Goal: Task Accomplishment & Management: Complete application form

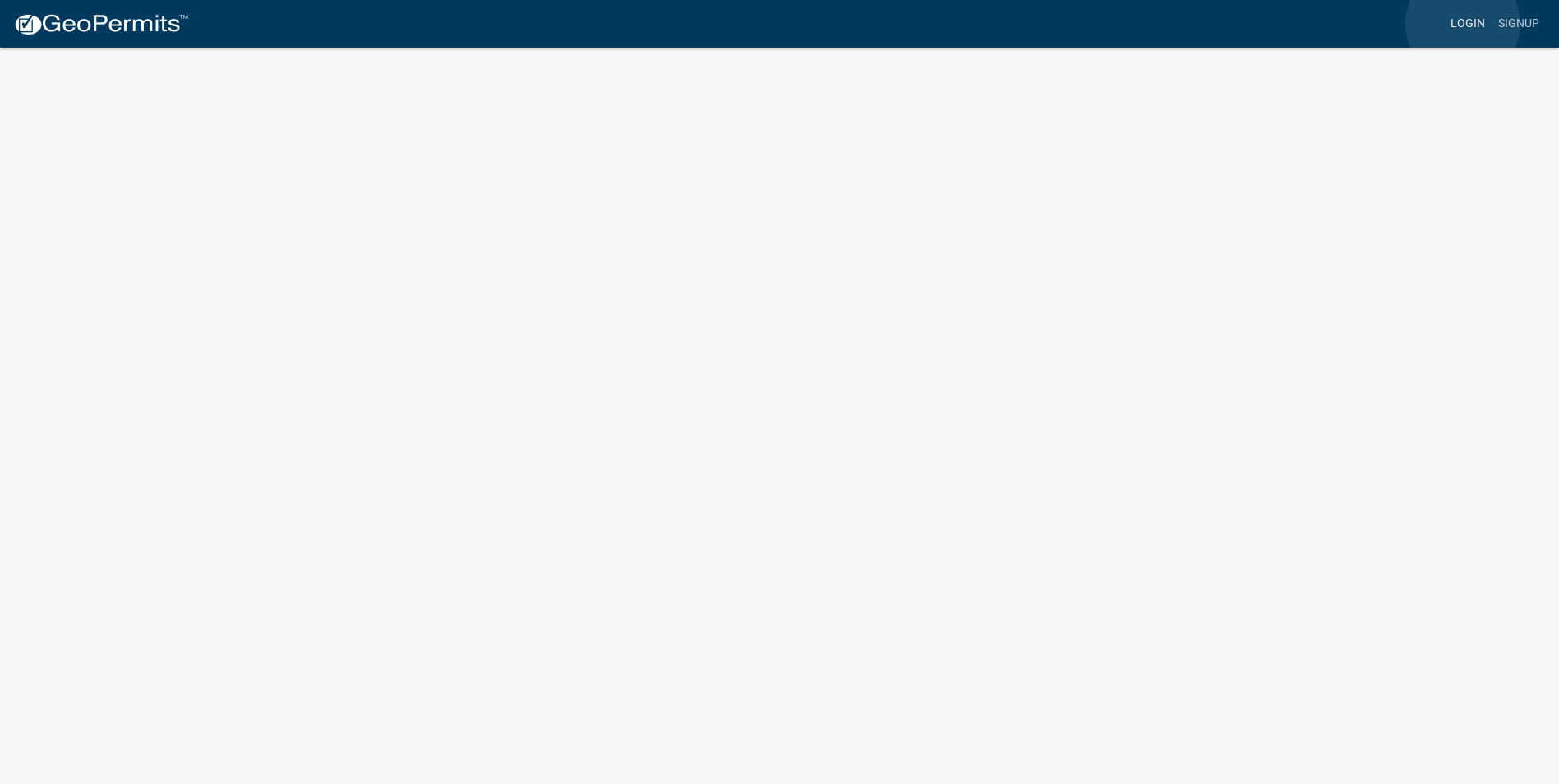
click at [1463, 23] on link "Login" at bounding box center [1467, 23] width 48 height 31
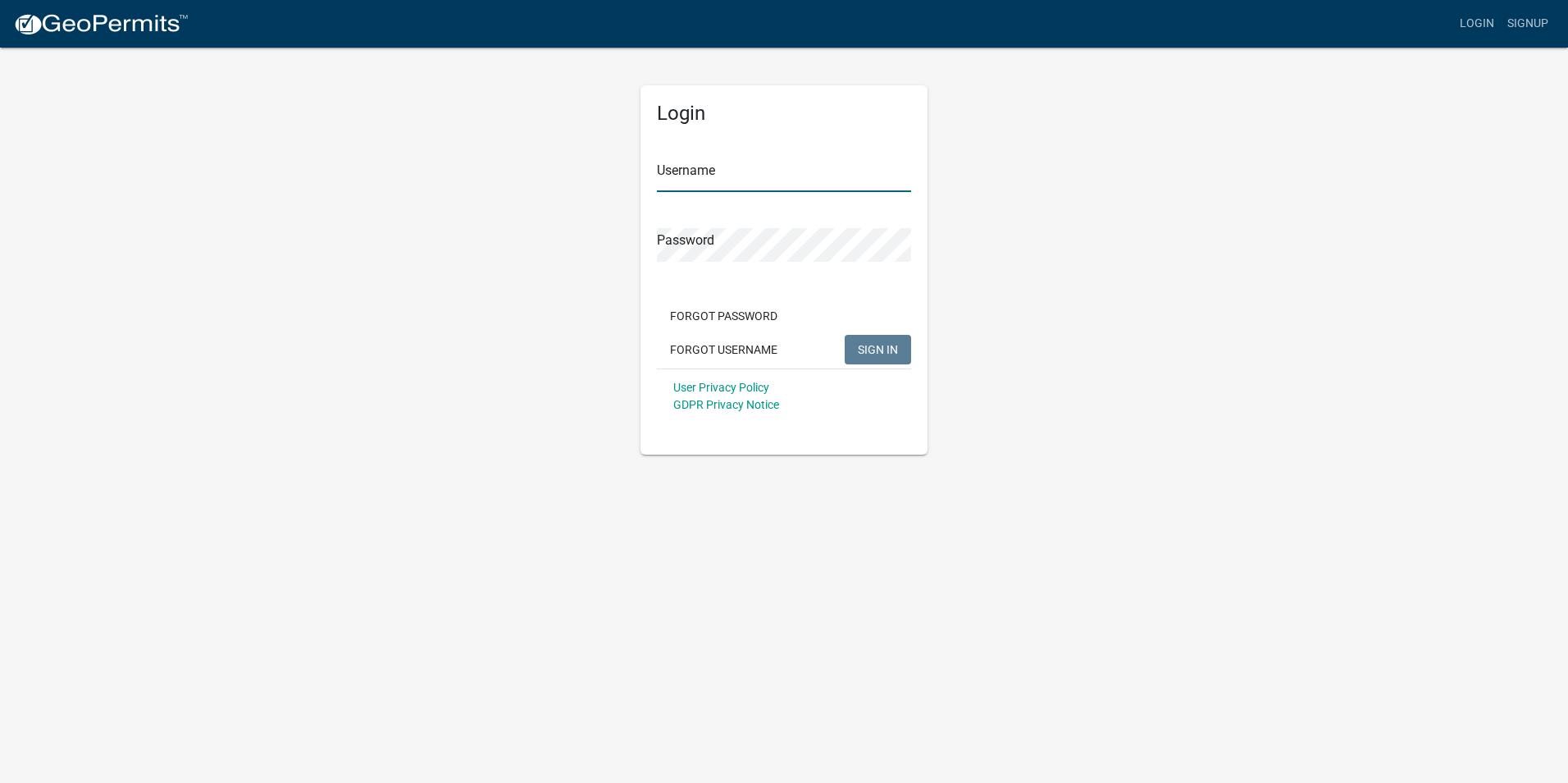
type input "Jsaxon728"
click at [869, 349] on span "SIGN IN" at bounding box center [878, 348] width 40 height 13
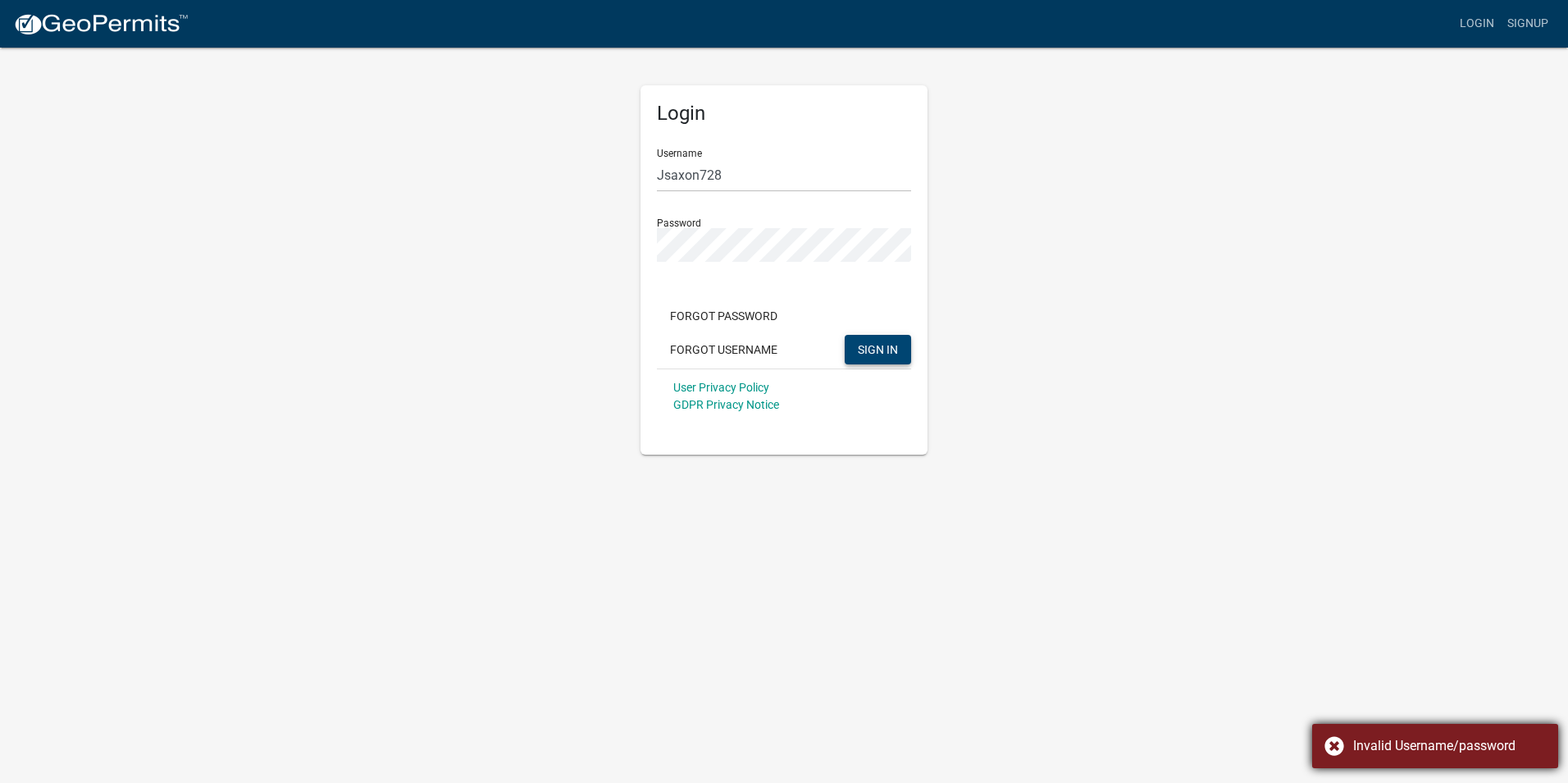
click at [1330, 741] on div "Invalid Username/password" at bounding box center [1435, 745] width 246 height 44
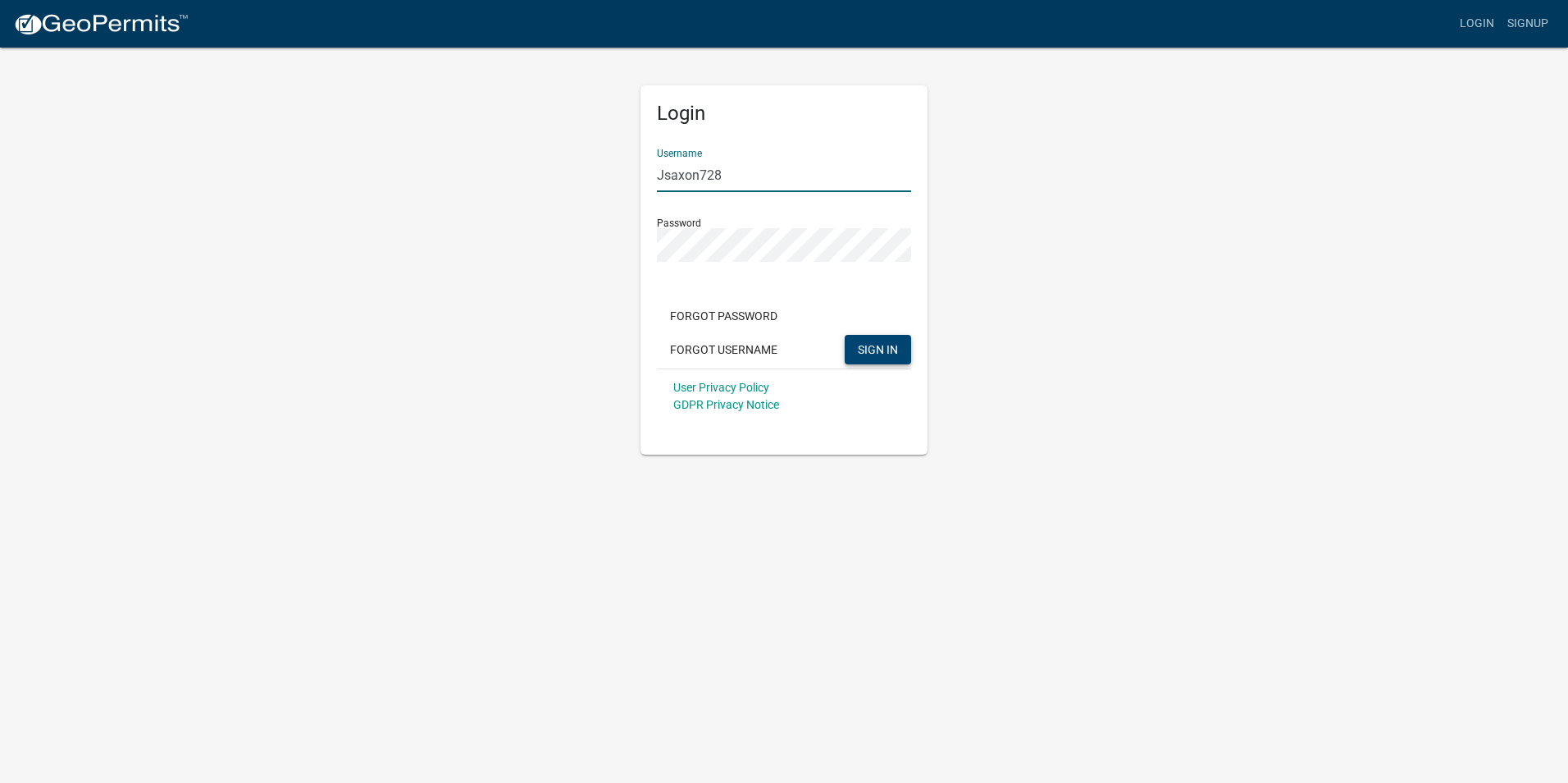
drag, startPoint x: 759, startPoint y: 166, endPoint x: 600, endPoint y: 156, distance: 159.3
click at [600, 156] on div "Login Username Jsaxon728 Password Forgot Password Forgot Username SIGN IN User …" at bounding box center [784, 250] width 934 height 408
click at [626, 545] on body "Internet Explorer does NOT work with GeoPermits. Get a new browser for more sec…" at bounding box center [784, 391] width 1568 height 783
click at [1532, 21] on link "Signup" at bounding box center [1527, 23] width 54 height 31
